Goal: Information Seeking & Learning: Learn about a topic

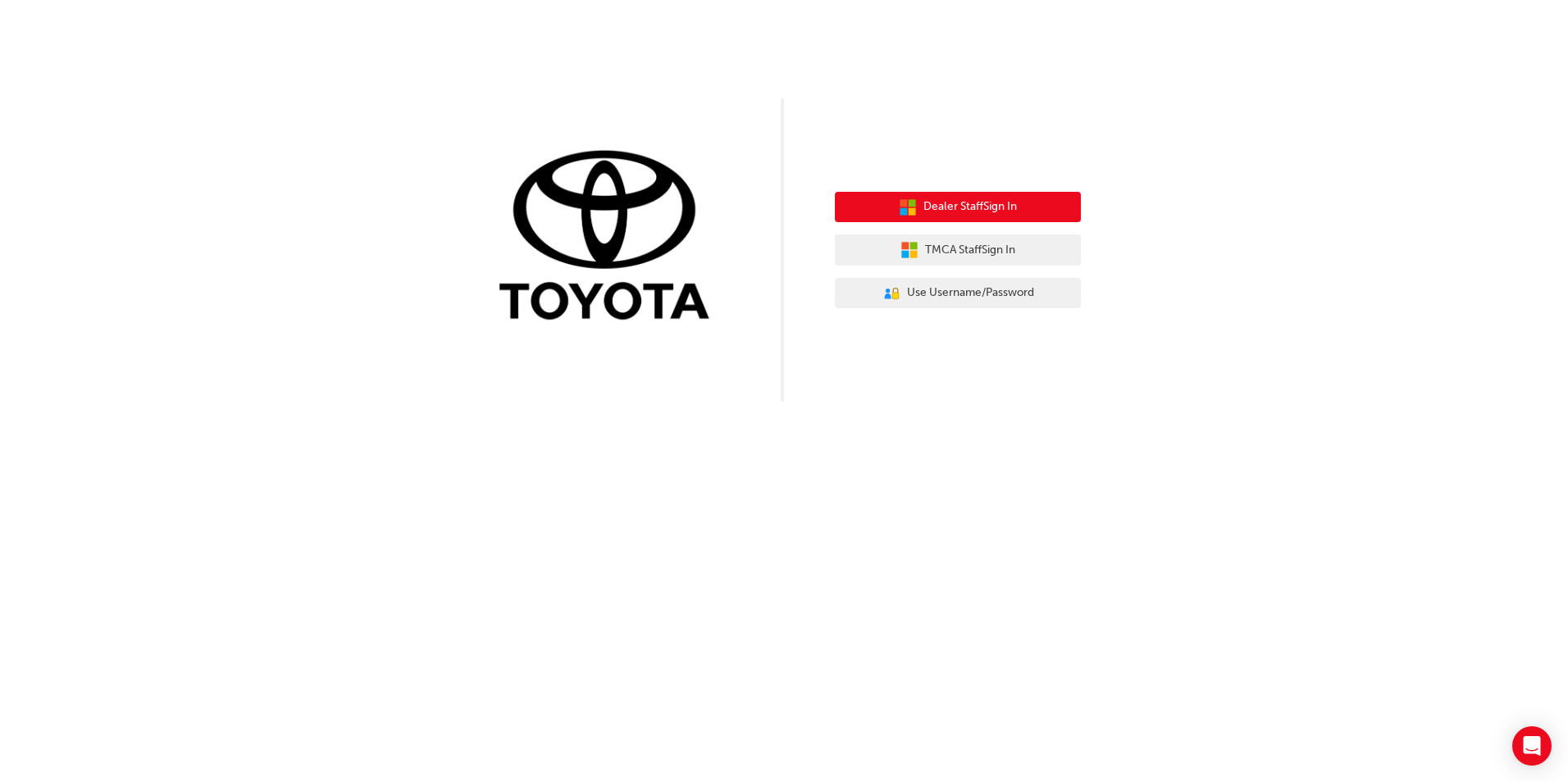
click at [966, 202] on span "Dealer Staff Sign In" at bounding box center [970, 207] width 93 height 19
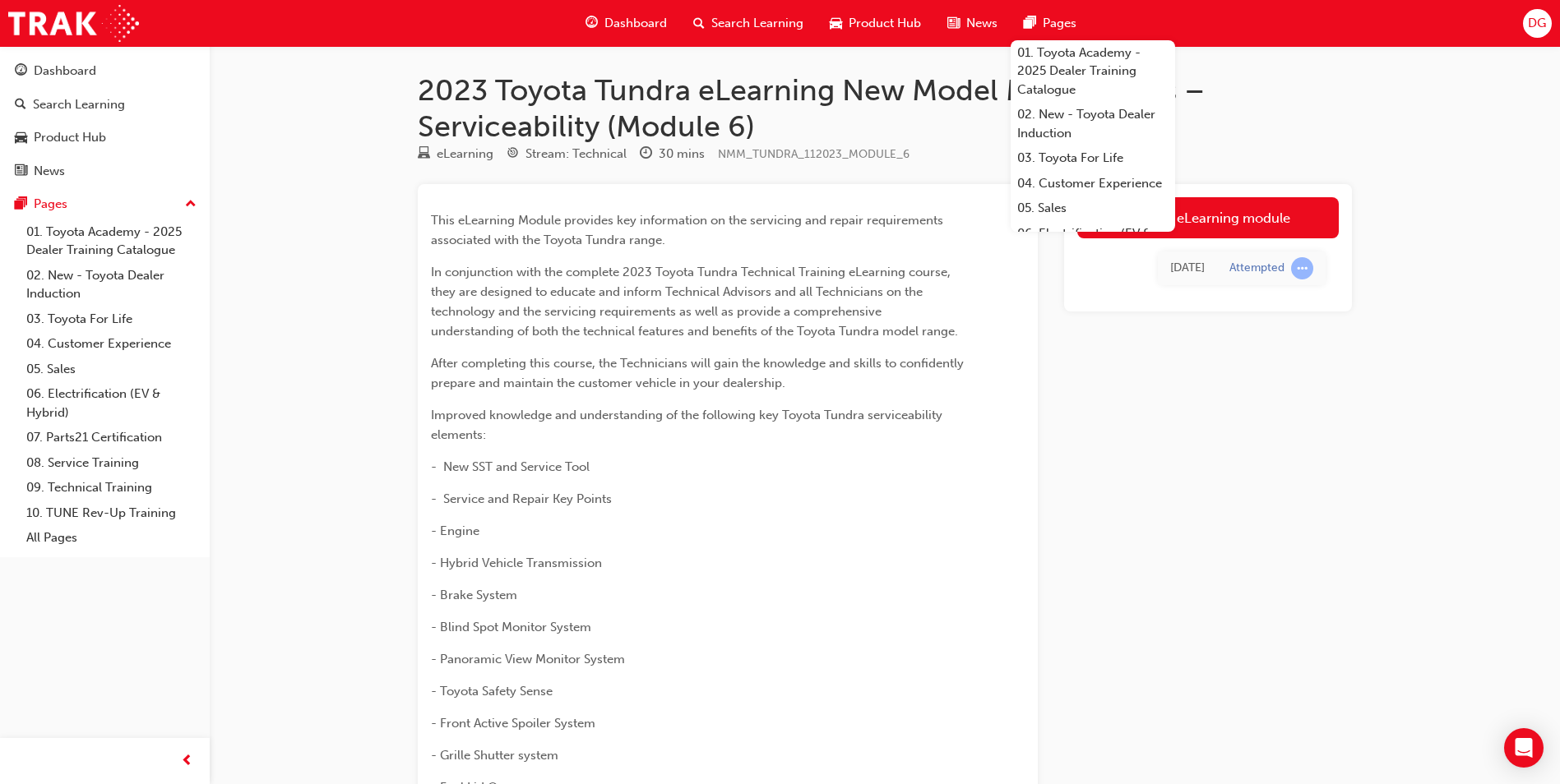
click at [626, 17] on span "Dashboard" at bounding box center [636, 23] width 62 height 19
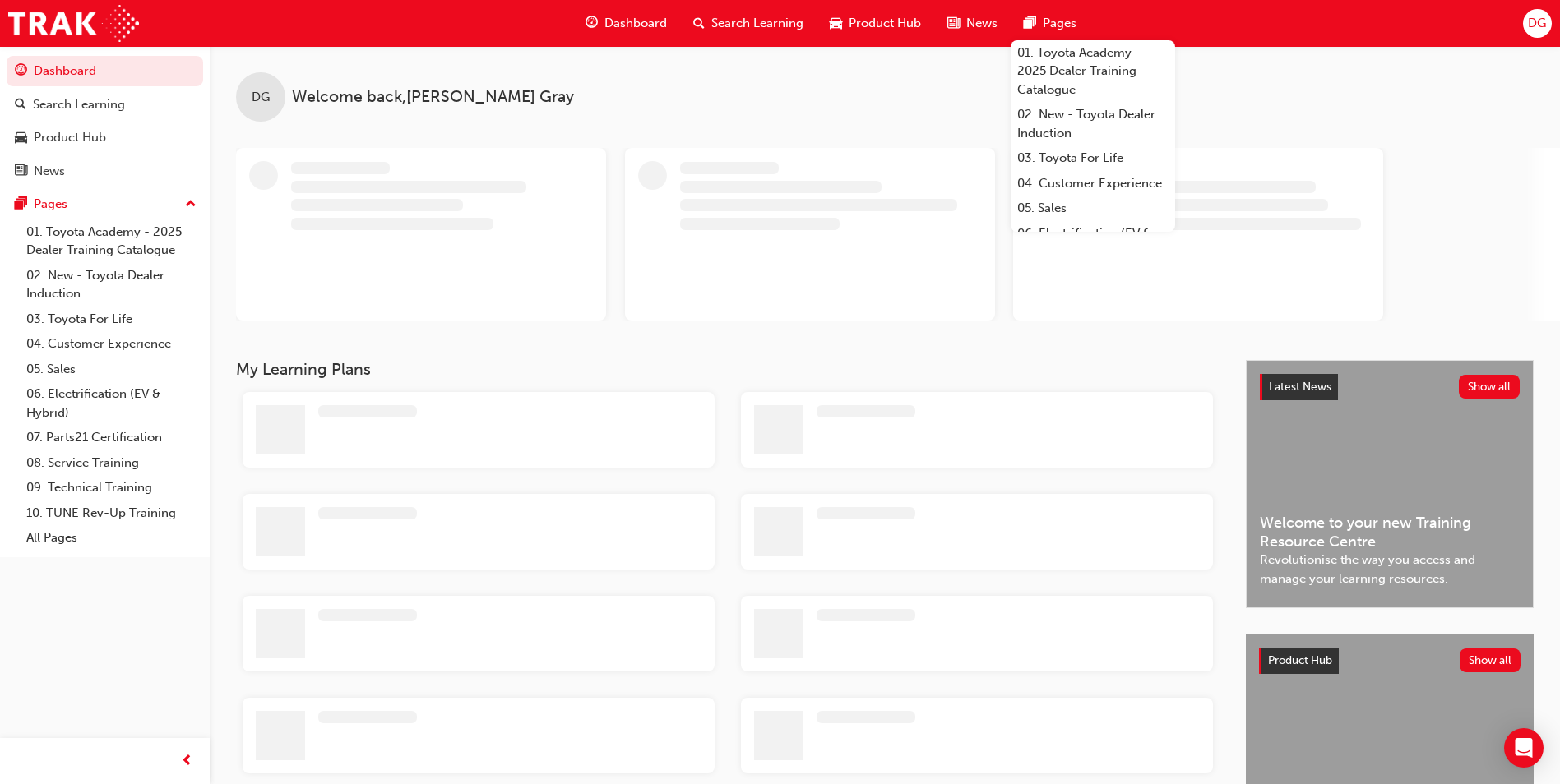
click at [742, 20] on span "Search Learning" at bounding box center [757, 23] width 92 height 19
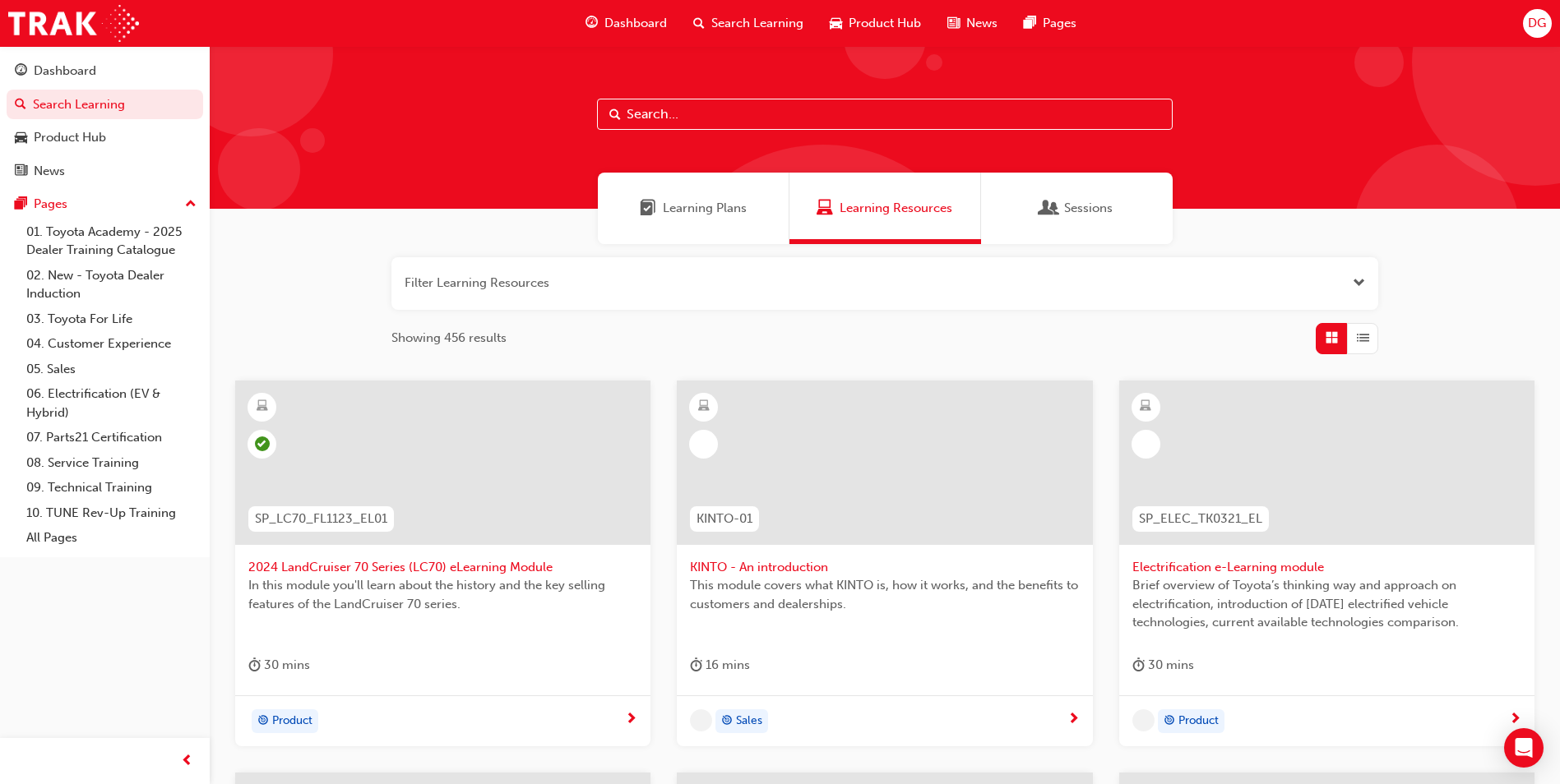
click at [701, 116] on input "text" at bounding box center [885, 114] width 576 height 31
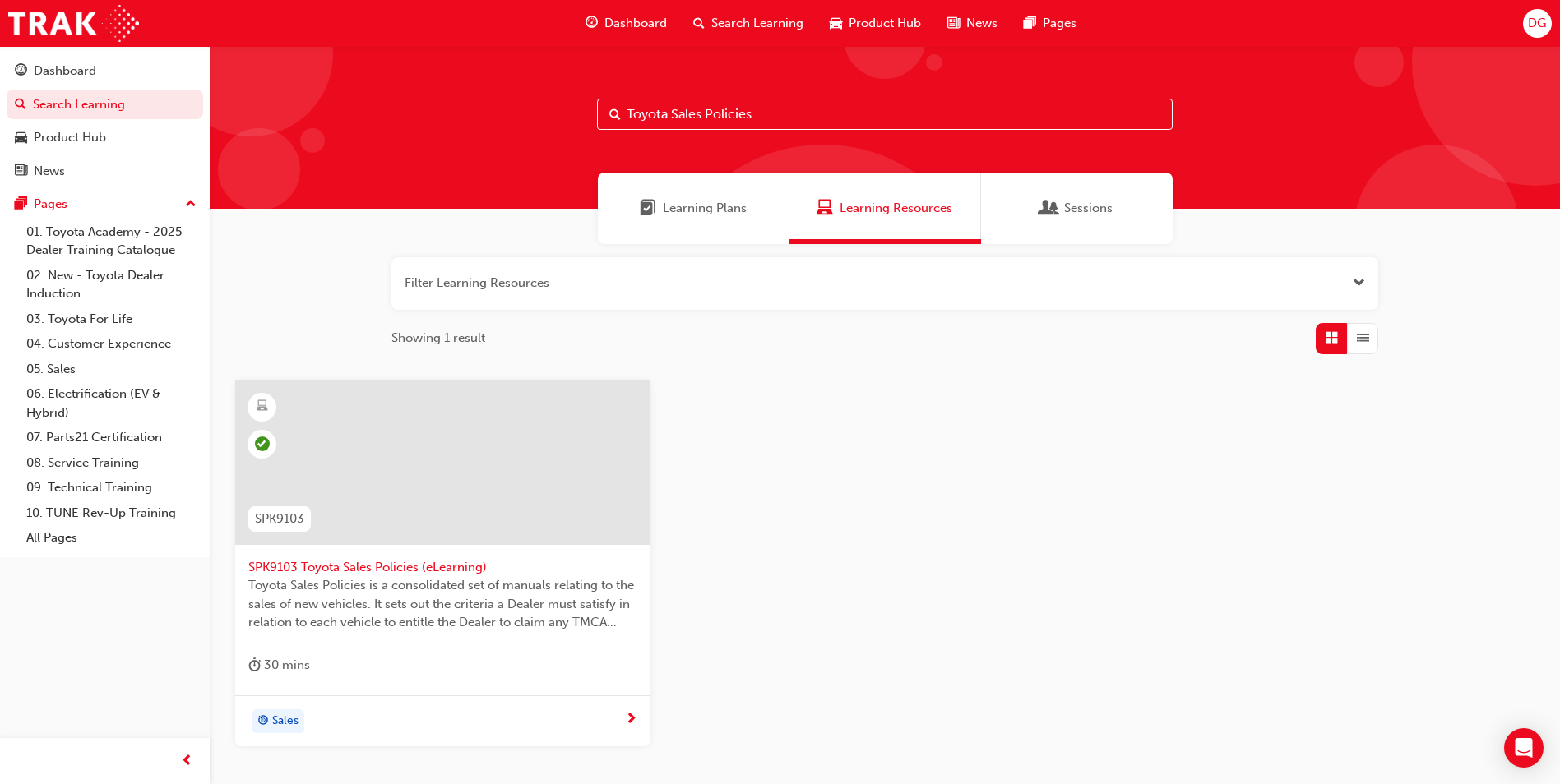
type input "Toyota Sales Policies"
click at [371, 569] on span "SPK9103 Toyota Sales Policies (eLearning)" at bounding box center [443, 567] width 389 height 19
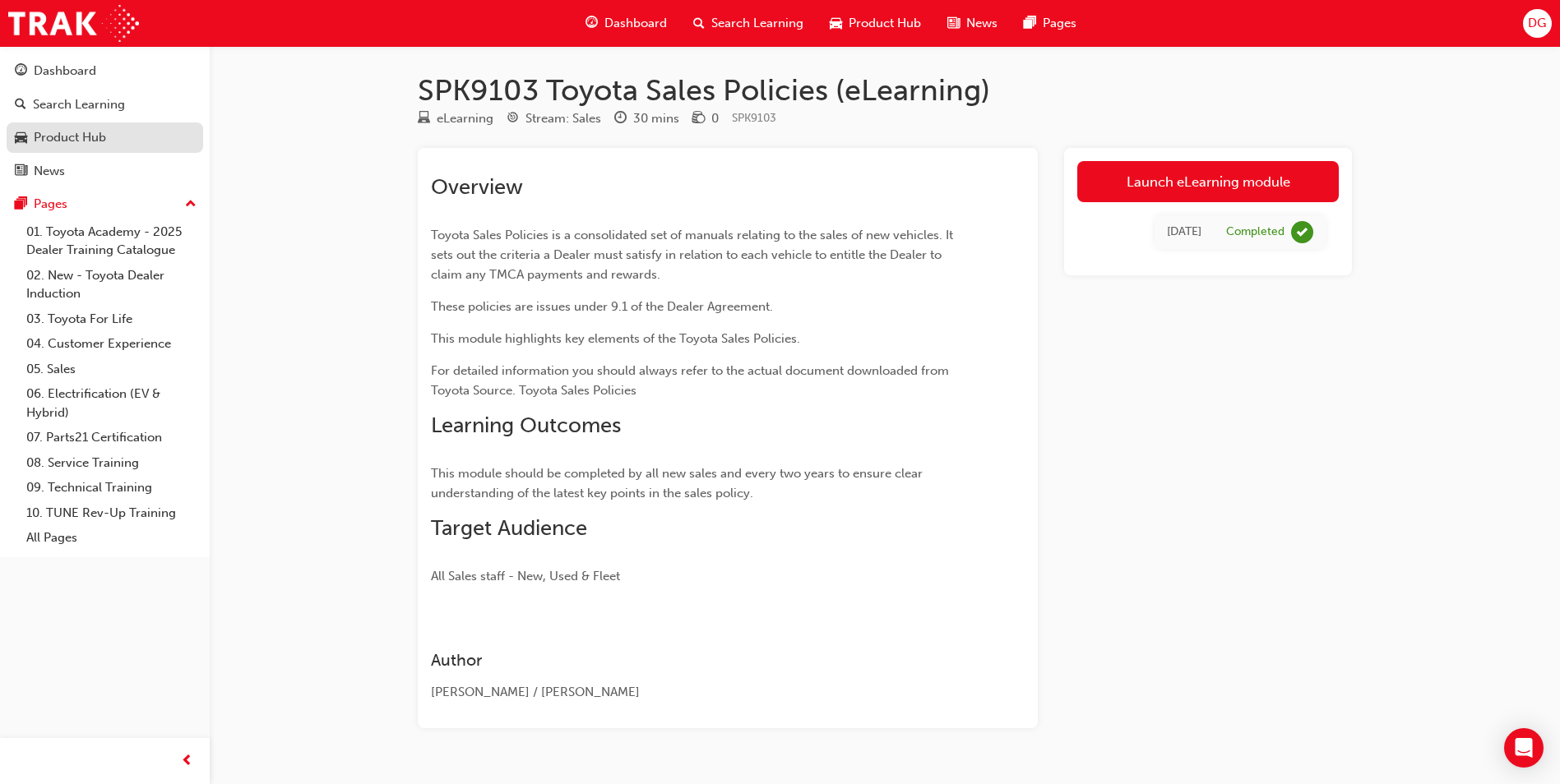
drag, startPoint x: 844, startPoint y: 27, endPoint x: 199, endPoint y: 140, distance: 654.8
click at [179, 151] on link "Product Hub" at bounding box center [104, 138] width 197 height 30
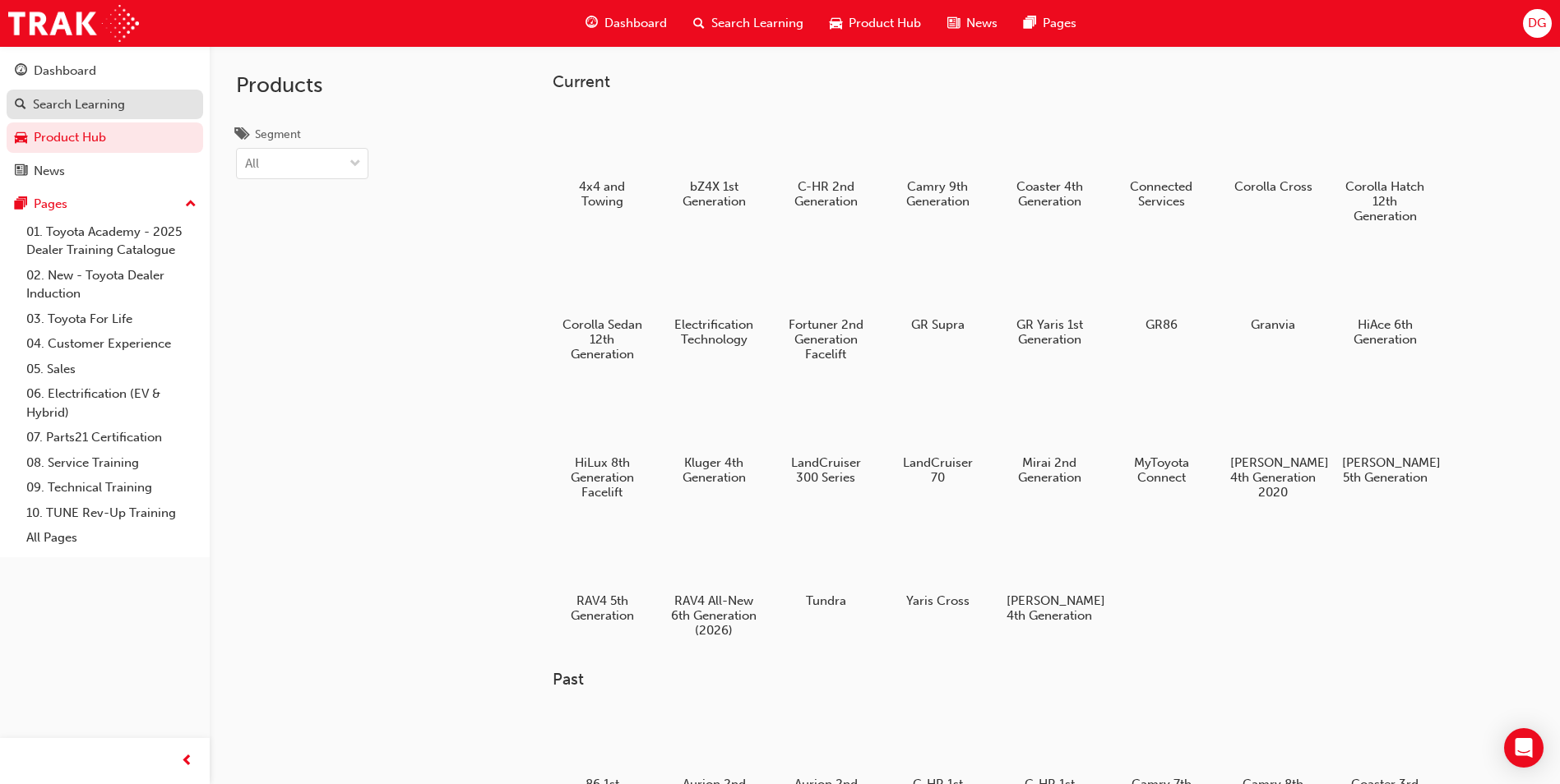
click at [64, 92] on link "Search Learning" at bounding box center [104, 105] width 197 height 30
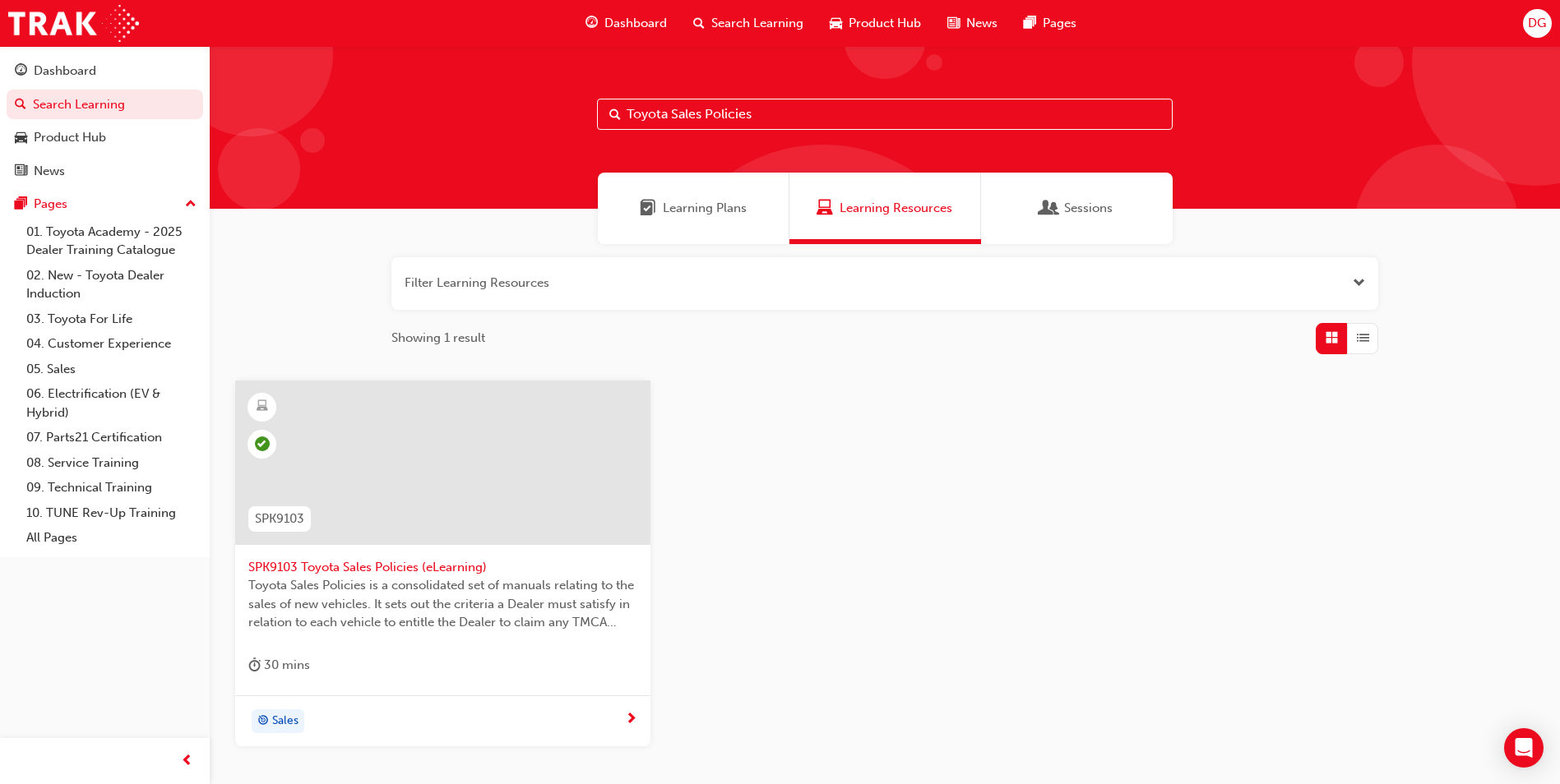
click at [301, 562] on span "SPK9103 Toyota Sales Policies (eLearning)" at bounding box center [443, 567] width 389 height 19
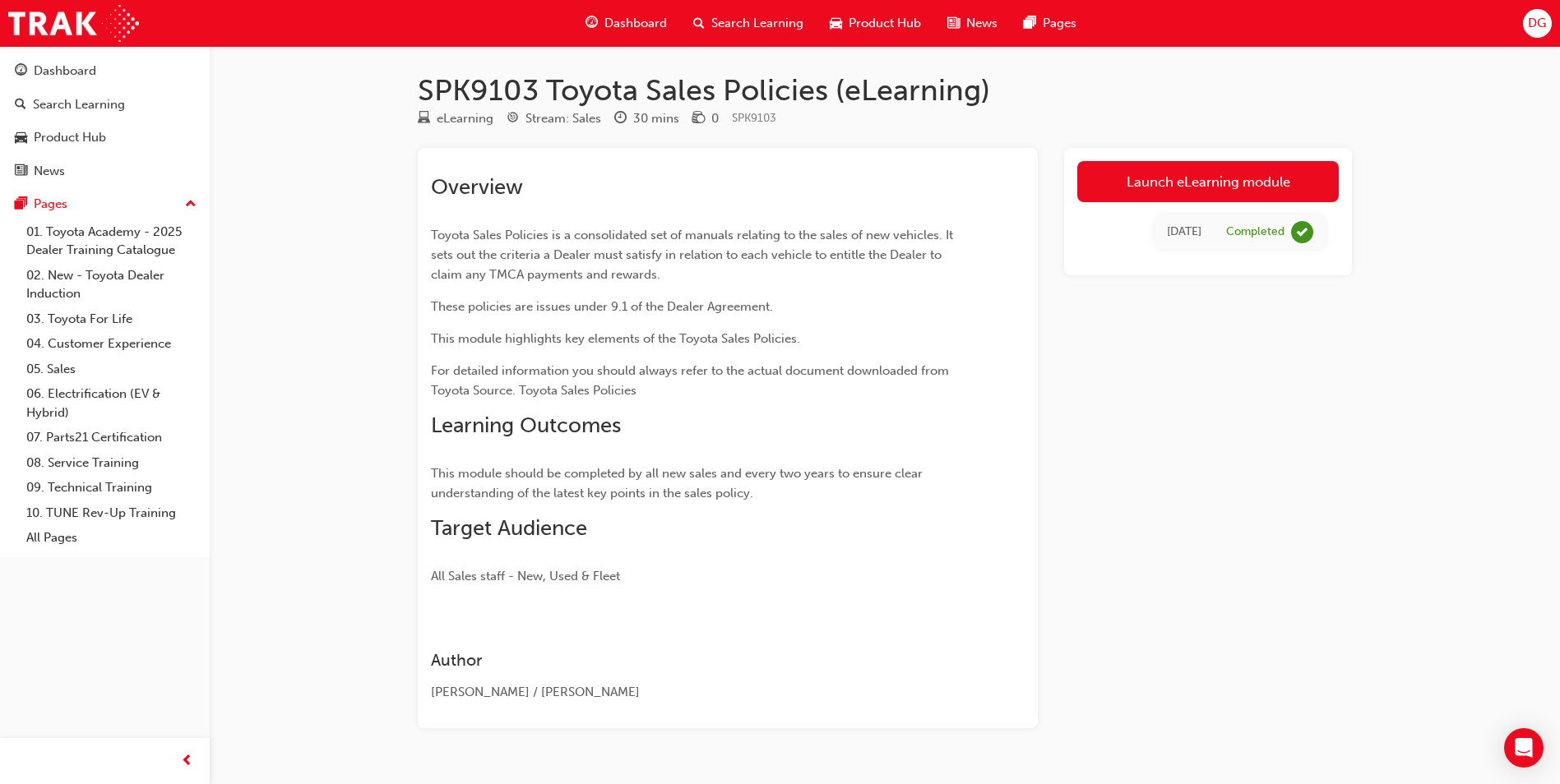
drag, startPoint x: 529, startPoint y: 311, endPoint x: 1285, endPoint y: 675, distance: 839.1
click at [1276, 677] on div "Launch eLearning module [DATE] Completed" at bounding box center [1207, 438] width 288 height 580
click at [349, 143] on div "SPK9103 Toyota Sales Policies (eLearning) eLearning Stream: Sales 30 mins 0 SPK…" at bounding box center [780, 411] width 1560 height 822
click at [700, 20] on span "search-icon" at bounding box center [699, 23] width 12 height 20
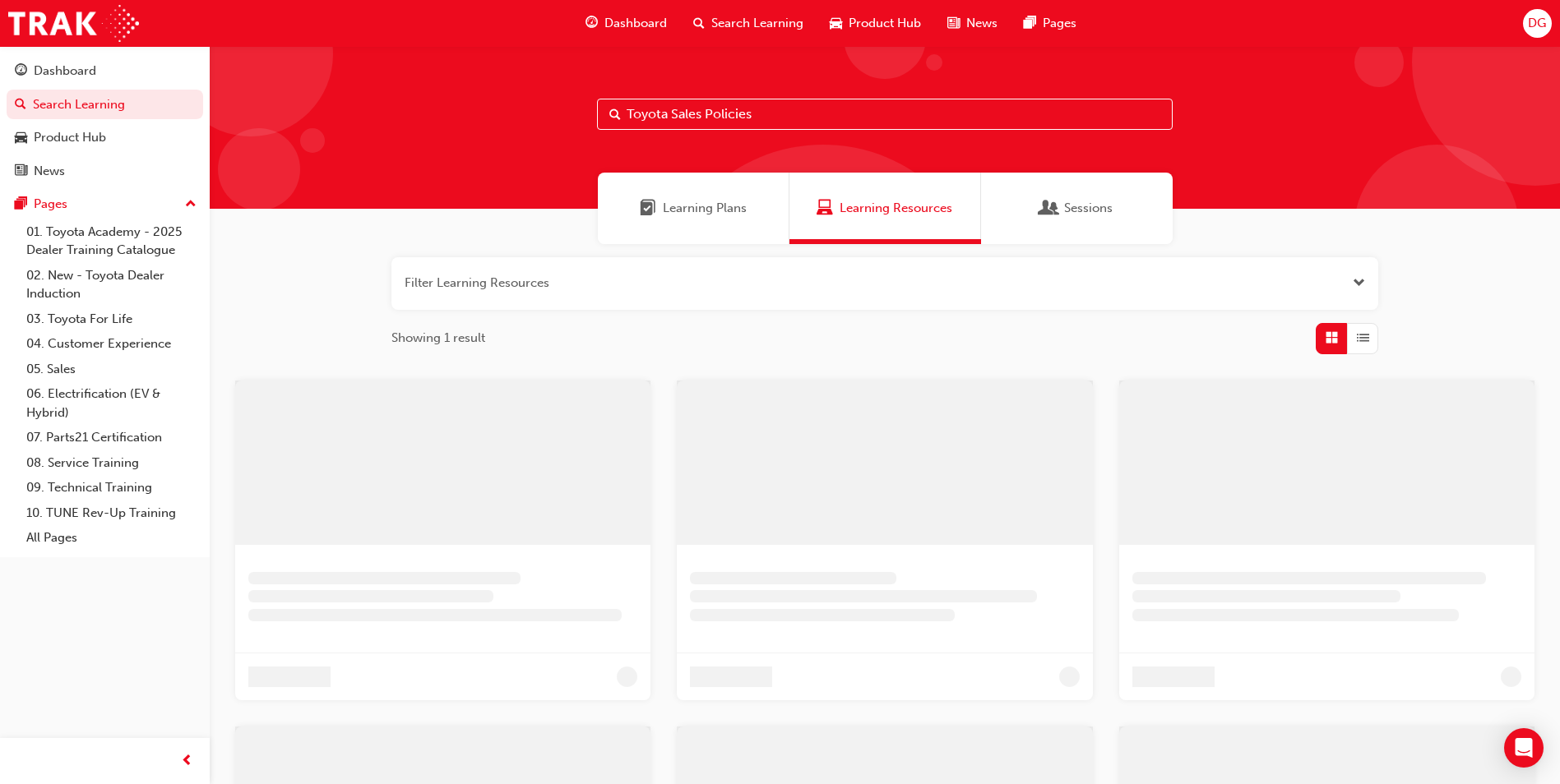
click at [678, 112] on input "Toyota Sales Policies" at bounding box center [885, 114] width 576 height 31
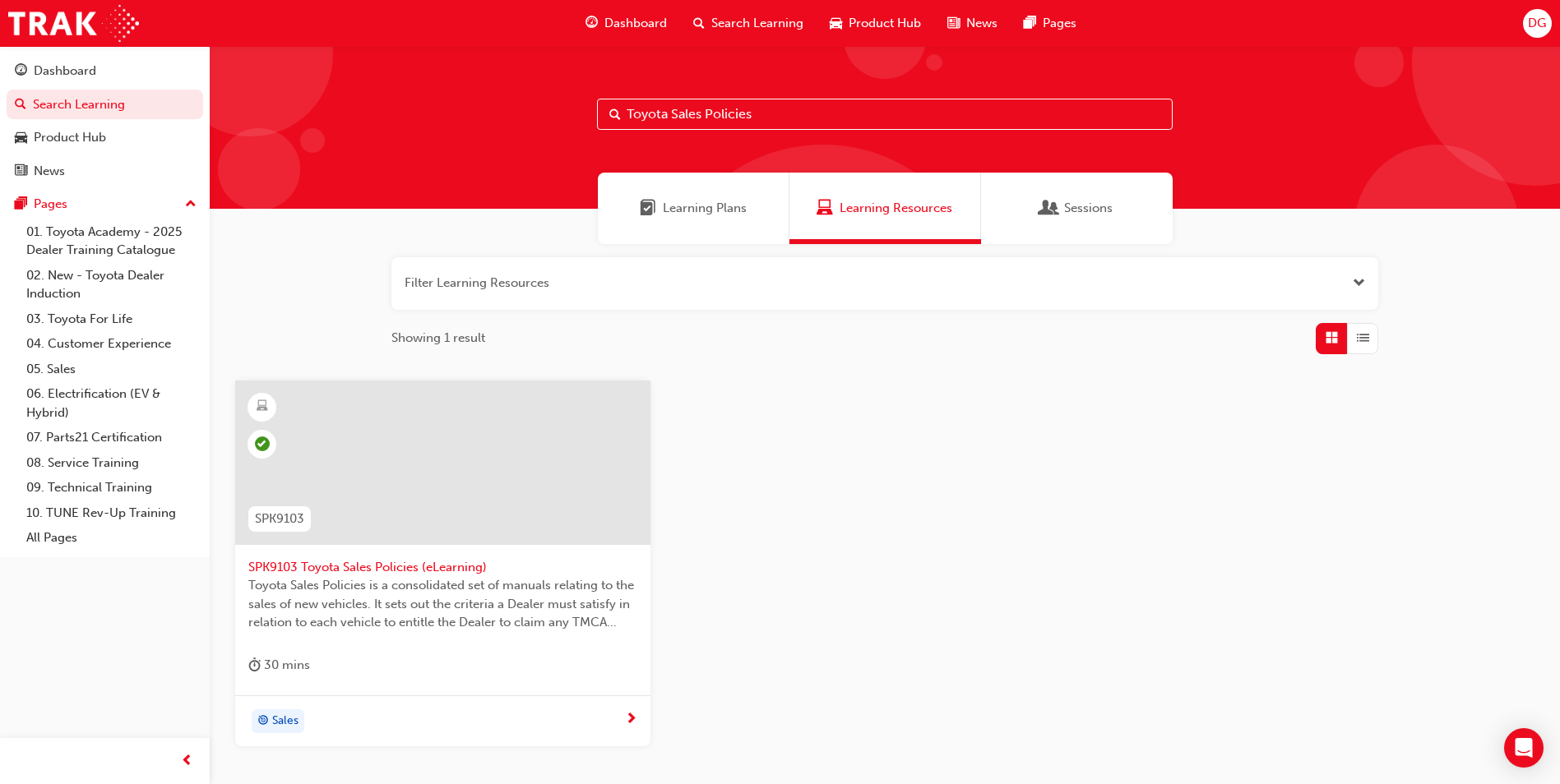
click at [750, 112] on input "Toyota Sales Policies" at bounding box center [885, 114] width 576 height 31
type input "Toyota Fleet Plan"
click at [341, 561] on span "SPK9102 Toyota Fleet Plan (eLearning)" at bounding box center [443, 567] width 389 height 19
